Goal: Transaction & Acquisition: Purchase product/service

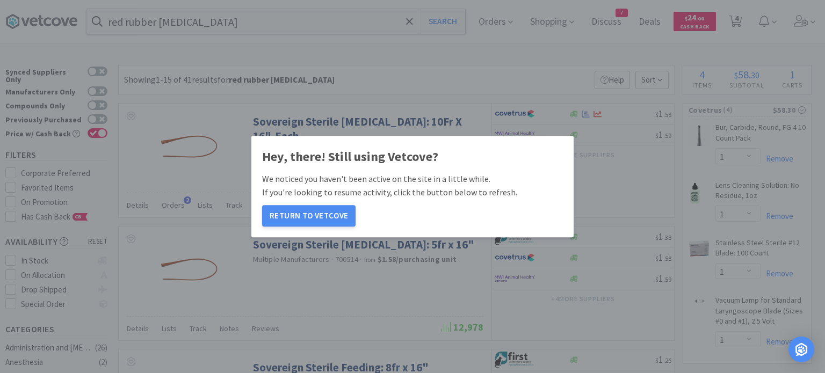
select select "1"
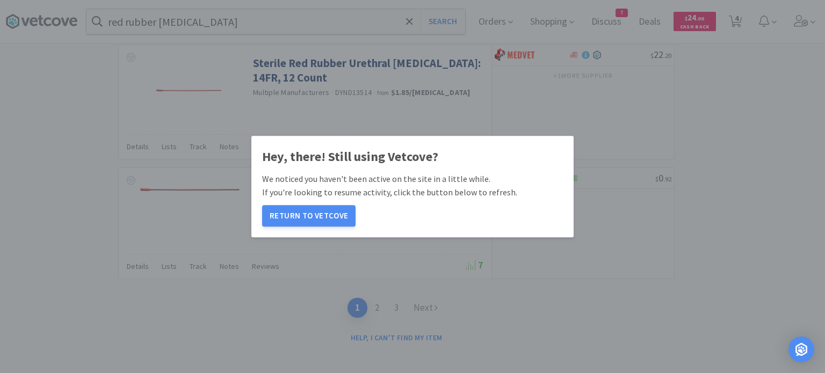
scroll to position [1657, 0]
click at [80, 191] on div "Hey, there! Still using Vetcove? We noticed you haven't been active on the site…" at bounding box center [412, 186] width 825 height 373
click at [323, 213] on button "Return to Vetcove" at bounding box center [308, 215] width 93 height 21
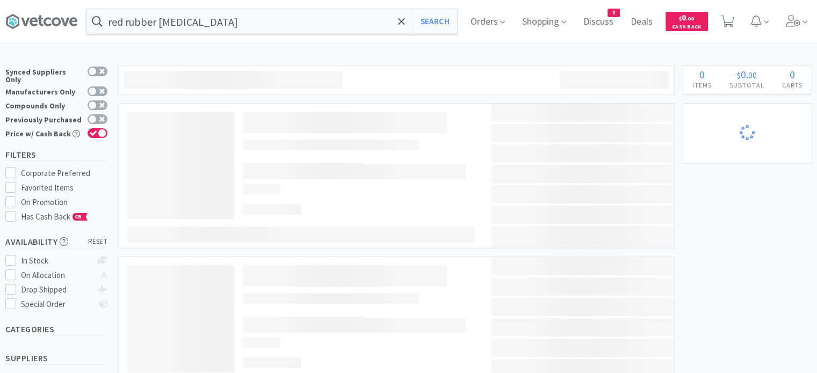
scroll to position [836, 0]
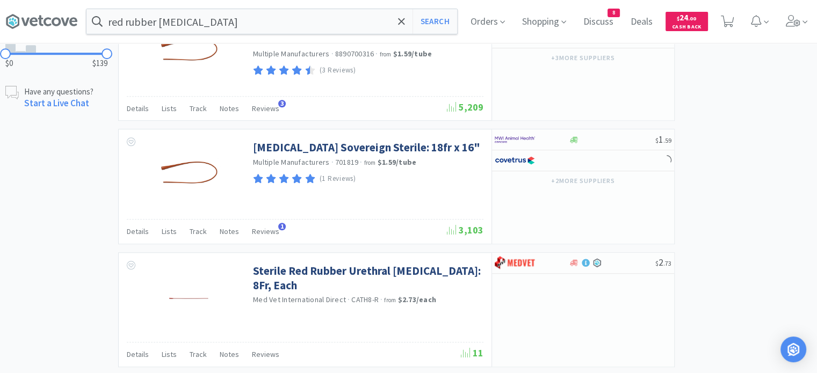
select select "1"
